Goal: Task Accomplishment & Management: Manage account settings

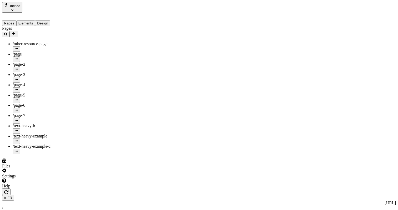
click at [57, 179] on div "Settings" at bounding box center [36, 174] width 68 height 10
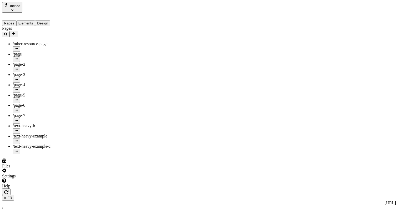
click at [22, 8] on button "Untitled" at bounding box center [12, 7] width 20 height 11
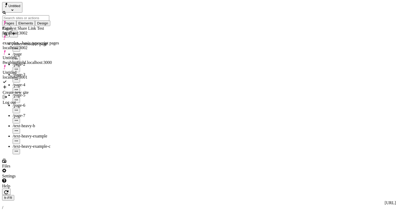
click at [25, 100] on div "Log out" at bounding box center [31, 102] width 56 height 5
click at [68, 189] on div at bounding box center [36, 189] width 68 height 0
